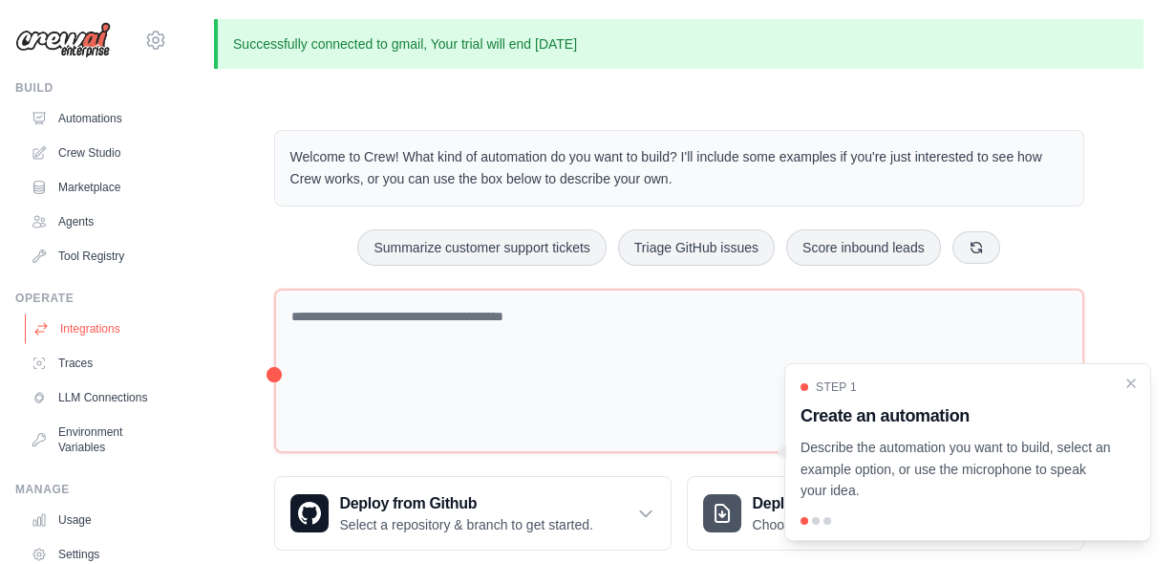
click at [93, 332] on link "Integrations" at bounding box center [97, 328] width 144 height 31
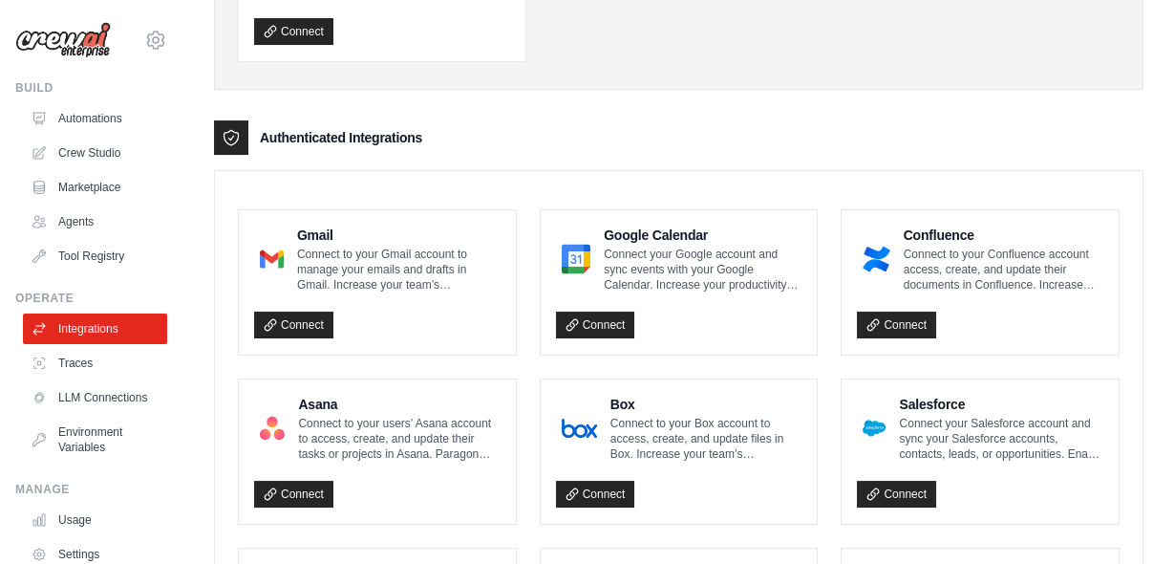
scroll to position [365, 0]
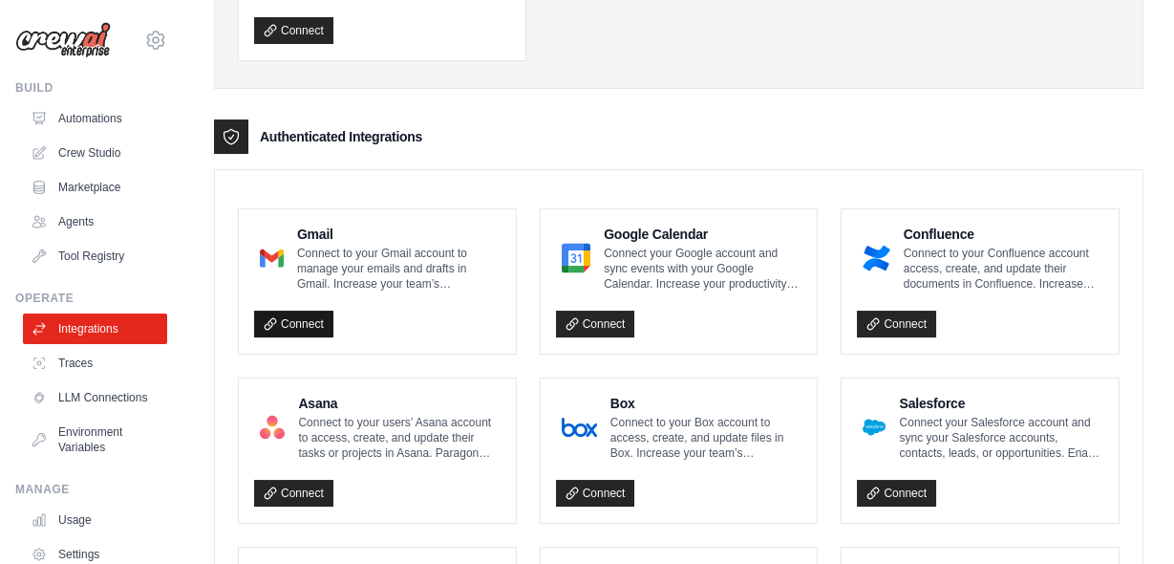
click at [301, 322] on link "Connect" at bounding box center [293, 324] width 79 height 27
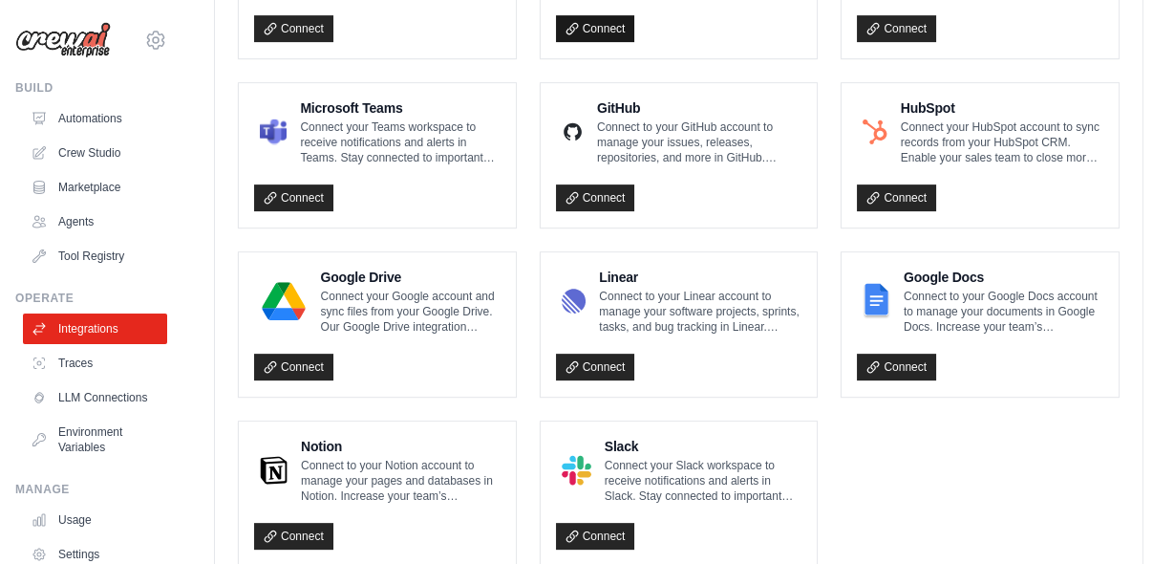
scroll to position [1223, 0]
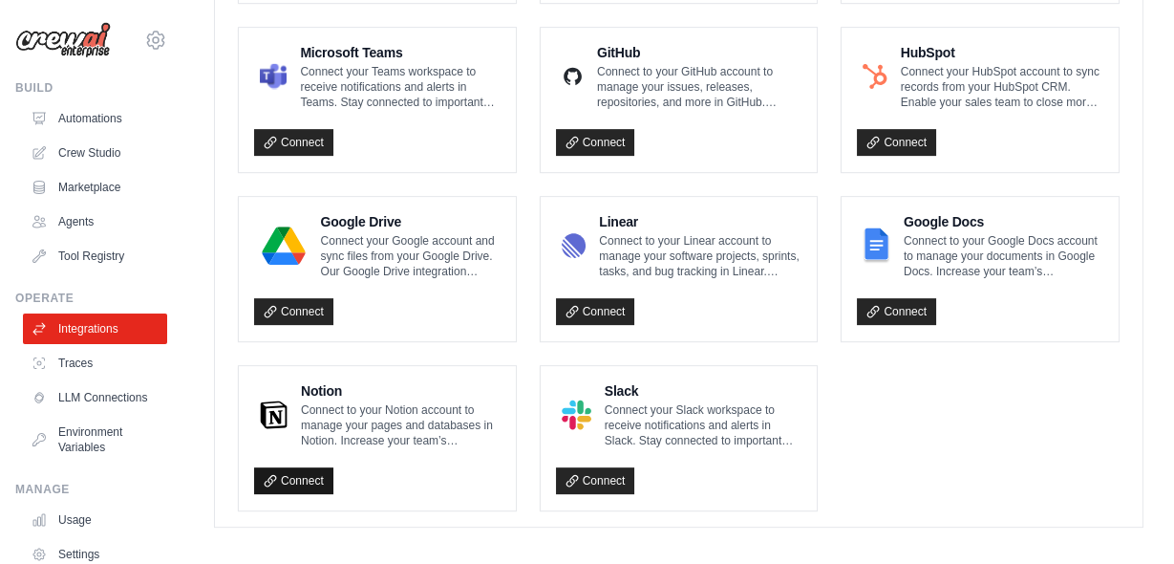
click at [288, 467] on link "Connect" at bounding box center [293, 480] width 79 height 27
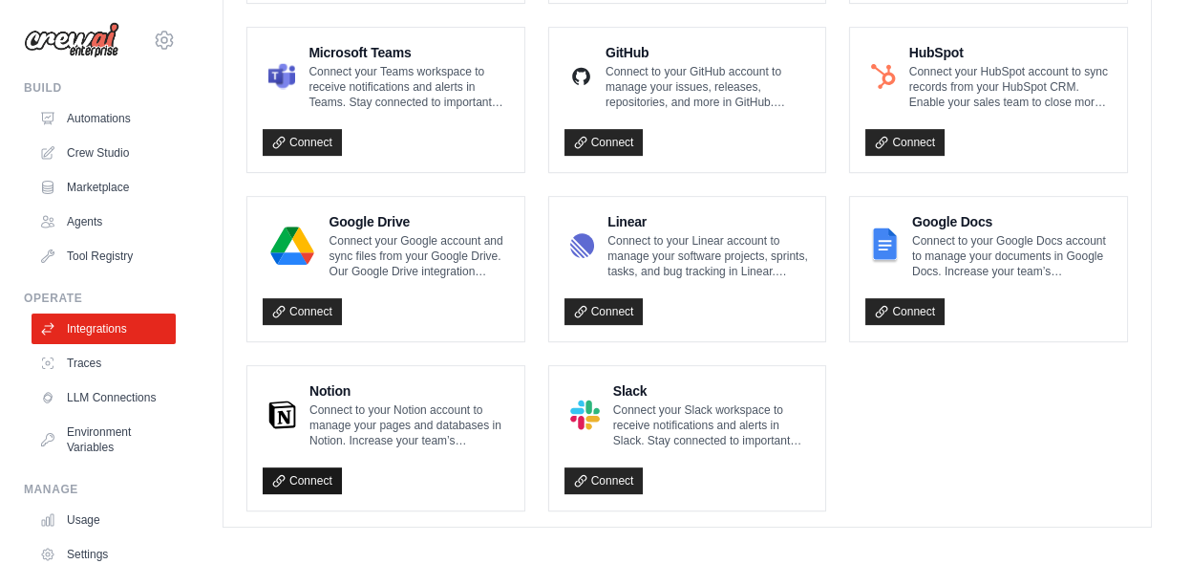
scroll to position [1224, 0]
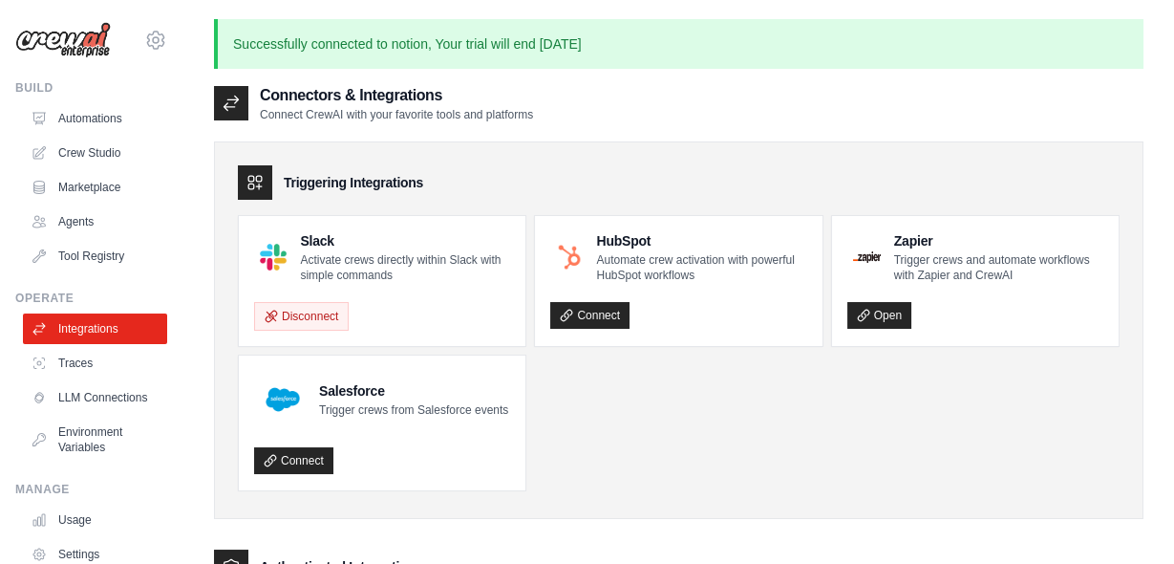
click at [862, 441] on ul "Slack Activate crews directly within Slack with simple commands Disconnect HubS…" at bounding box center [679, 353] width 882 height 276
